Goal: Information Seeking & Learning: Learn about a topic

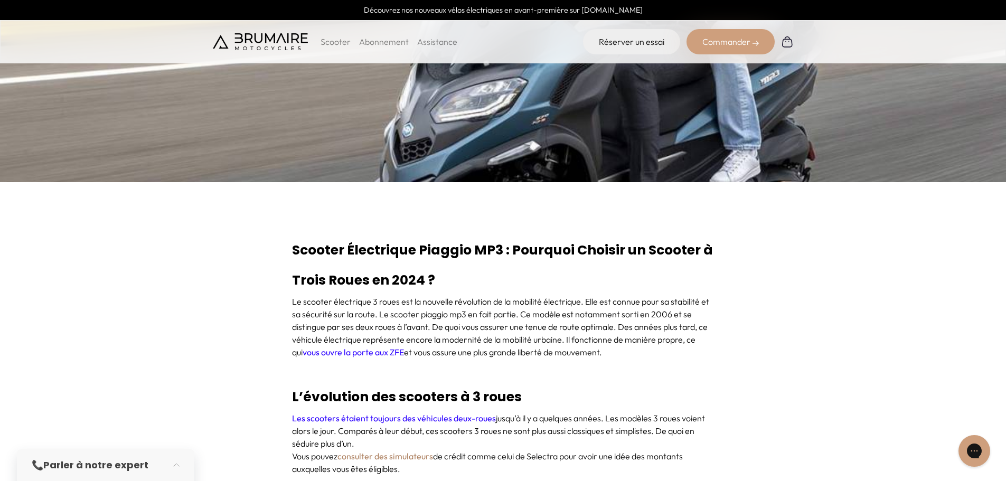
scroll to position [370, 0]
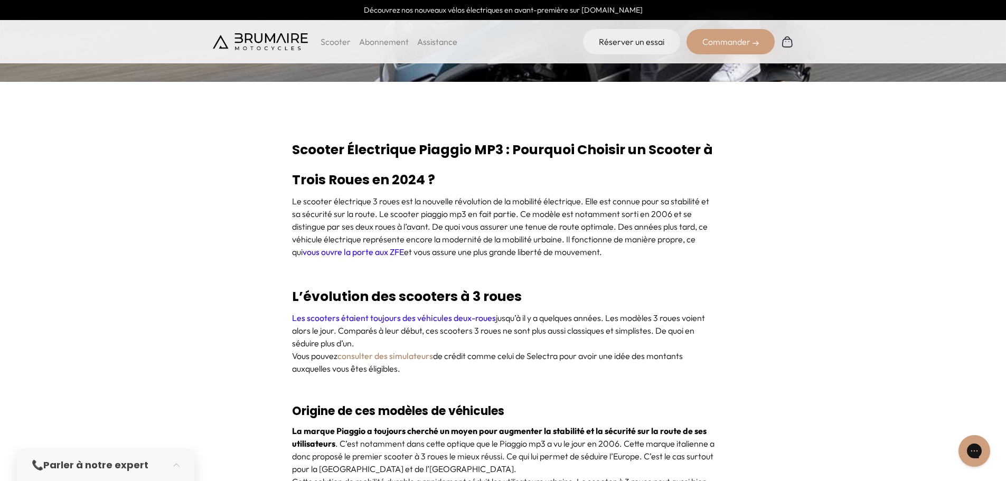
drag, startPoint x: 282, startPoint y: 148, endPoint x: 458, endPoint y: 186, distance: 179.3
drag, startPoint x: 458, startPoint y: 186, endPoint x: 351, endPoint y: 206, distance: 109.1
click at [457, 186] on h2 "Scooter Électrique Piaggio MP3 : Pourquoi Choisir un Scooter à Trois Roues en 2…" at bounding box center [503, 165] width 422 height 60
click at [318, 207] on p "Le scooter électrique 3 roues est la nouvelle révolution de la mobilité électri…" at bounding box center [503, 226] width 422 height 63
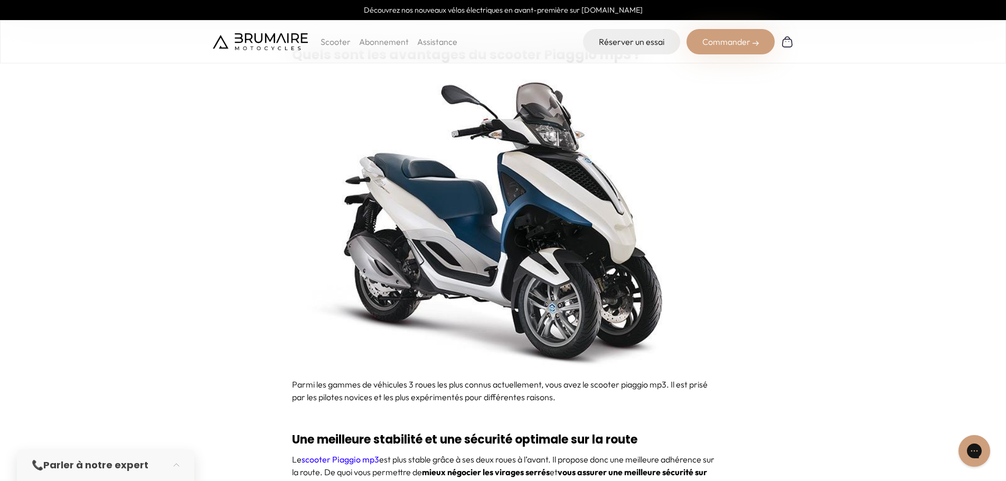
scroll to position [1267, 0]
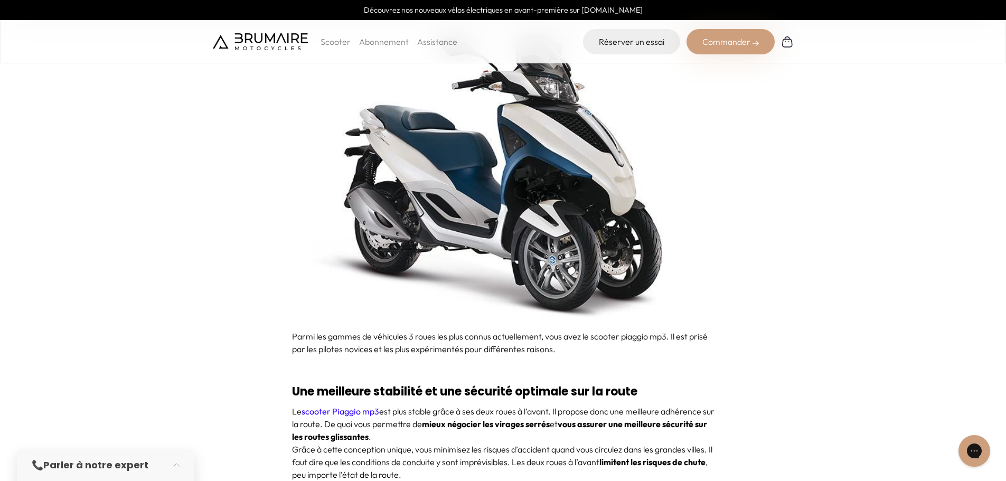
drag, startPoint x: 293, startPoint y: 334, endPoint x: 599, endPoint y: 351, distance: 307.3
click at [599, 351] on p "Parmi les gammes de véhicules 3 roues les plus connus actuellement, vous avez l…" at bounding box center [503, 342] width 422 height 25
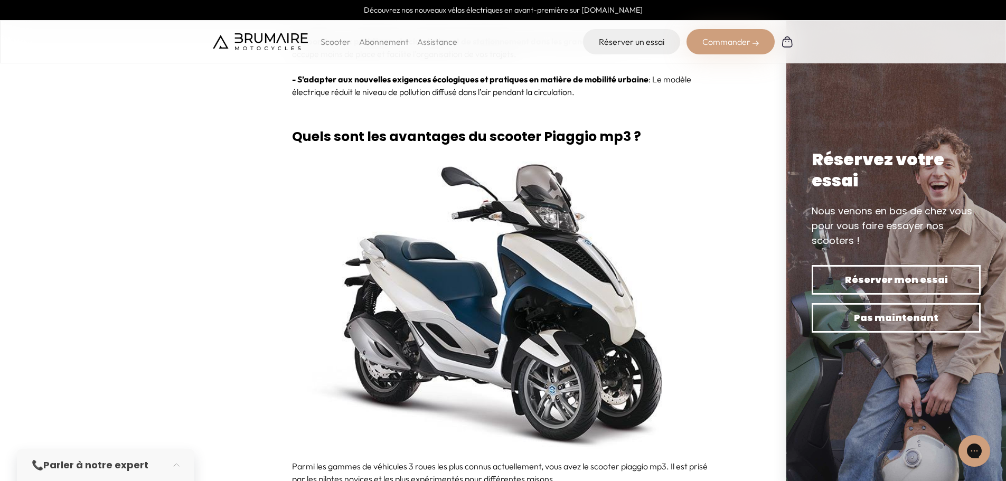
scroll to position [1162, 0]
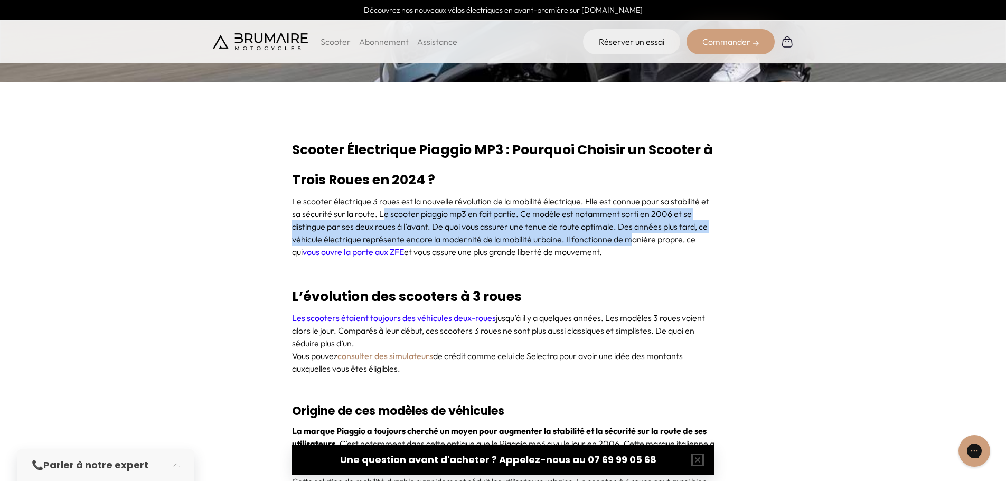
drag, startPoint x: 404, startPoint y: 216, endPoint x: 629, endPoint y: 244, distance: 226.6
click at [629, 244] on p "Le scooter électrique 3 roues est la nouvelle révolution de la mobilité électri…" at bounding box center [503, 226] width 422 height 63
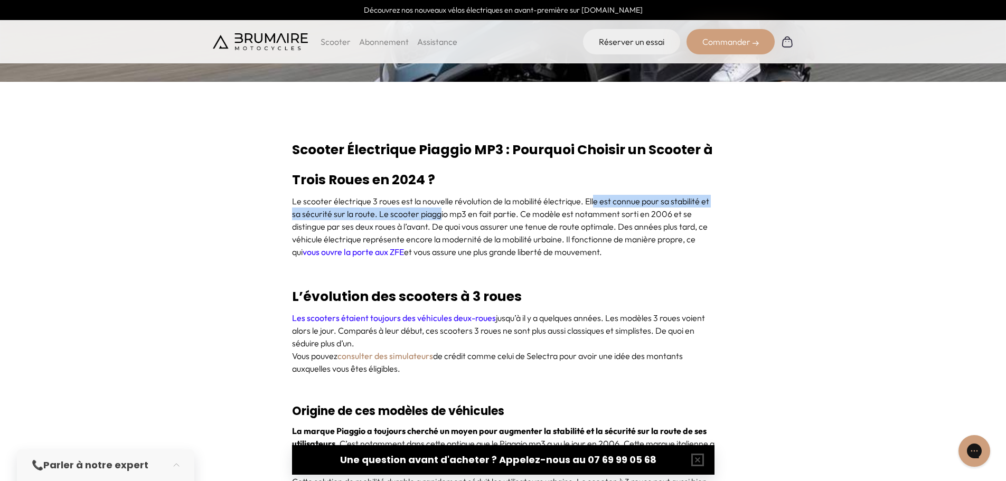
drag, startPoint x: 591, startPoint y: 208, endPoint x: 439, endPoint y: 219, distance: 152.5
click at [439, 219] on p "Le scooter électrique 3 roues est la nouvelle révolution de la mobilité électri…" at bounding box center [503, 226] width 422 height 63
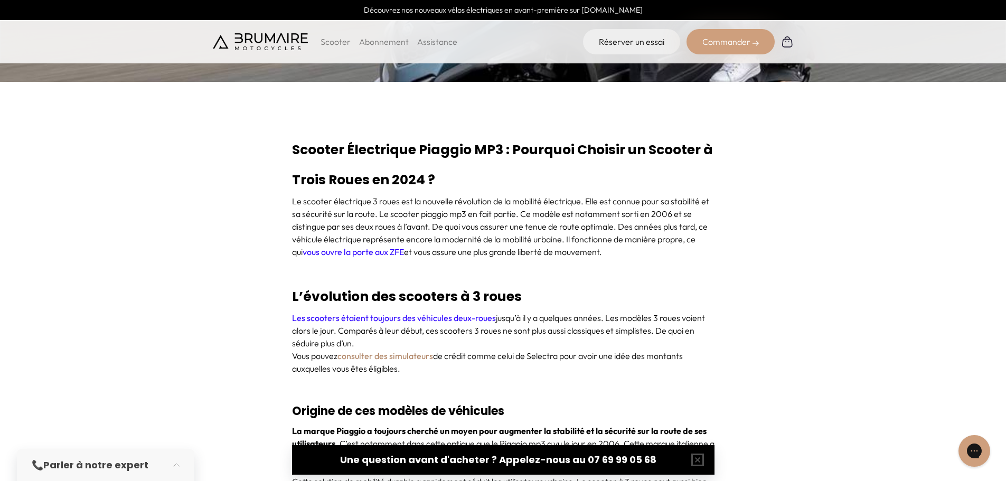
drag, startPoint x: 595, startPoint y: 267, endPoint x: 632, endPoint y: 249, distance: 41.3
click at [632, 249] on p "Le scooter électrique 3 roues est la nouvelle révolution de la mobilité électri…" at bounding box center [503, 226] width 422 height 63
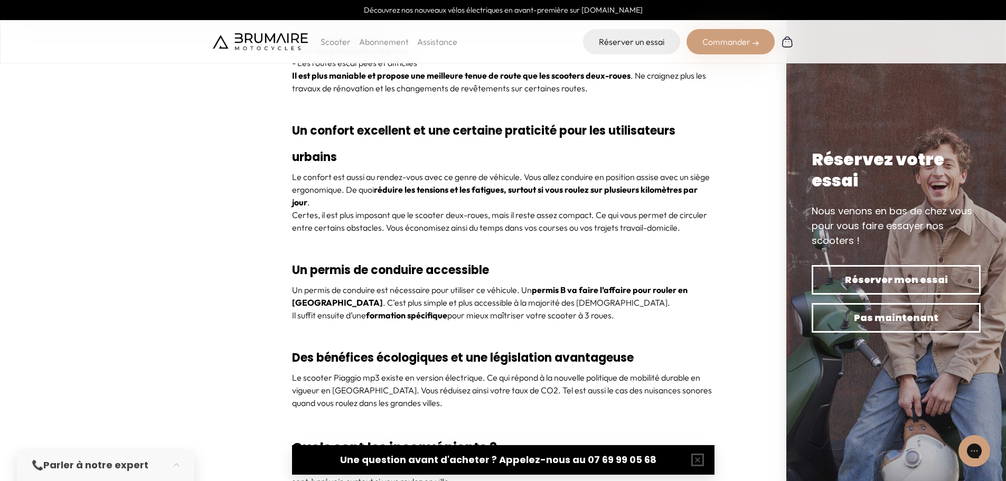
scroll to position [1848, 0]
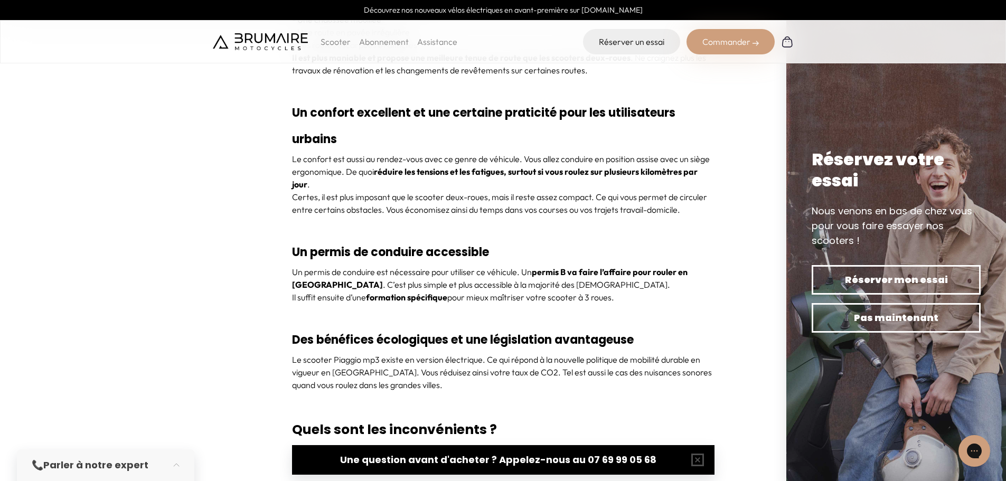
click at [579, 221] on div "Le confort est aussi au rendez-vous avec ce genre de véhicule. Vous allez condu…" at bounding box center [503, 191] width 422 height 76
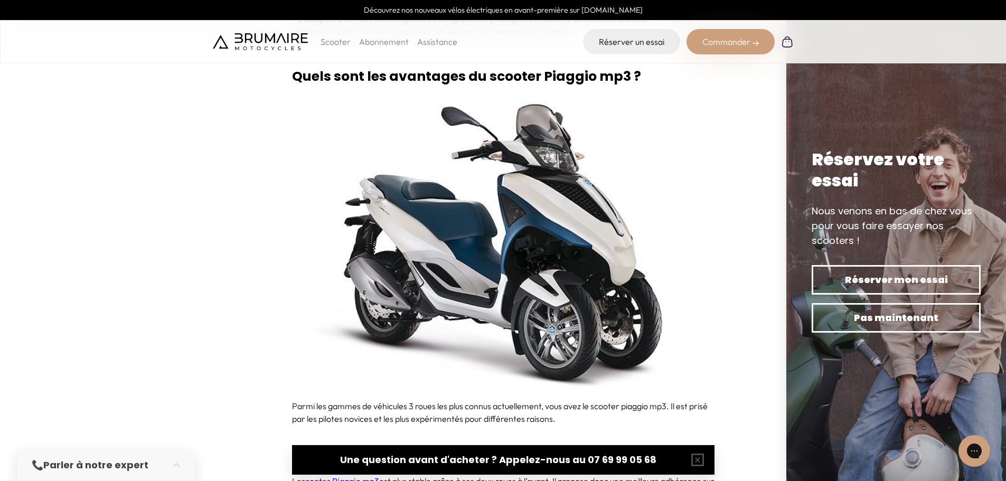
scroll to position [1181, 0]
